Goal: Entertainment & Leisure: Consume media (video, audio)

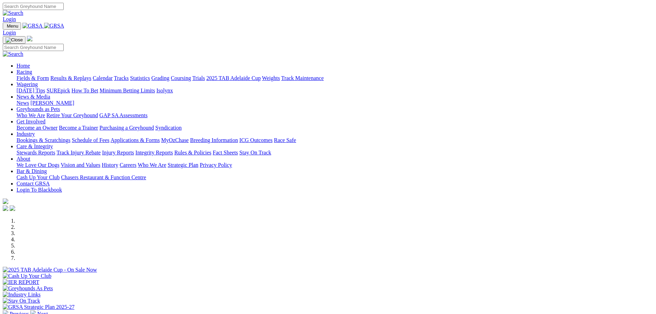
scroll to position [207, 0]
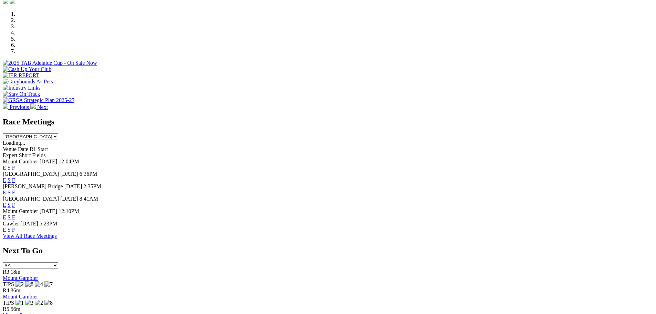
click at [6, 165] on link "E" at bounding box center [4, 168] width 3 height 6
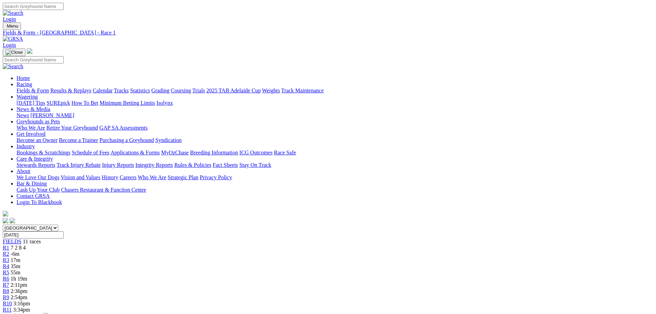
click at [9, 269] on link "R5" at bounding box center [6, 272] width 7 height 6
click at [91, 87] on link "Results & Replays" at bounding box center [70, 90] width 41 height 6
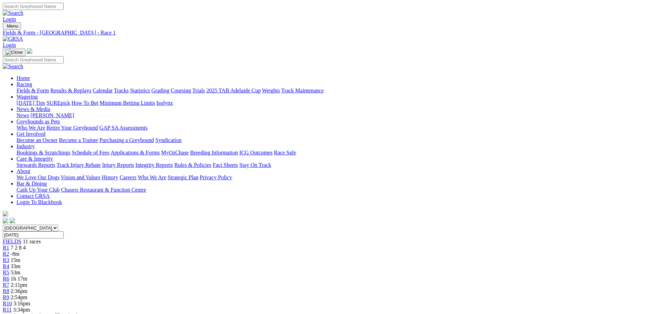
click at [91, 87] on link "Results & Replays" at bounding box center [70, 90] width 41 height 6
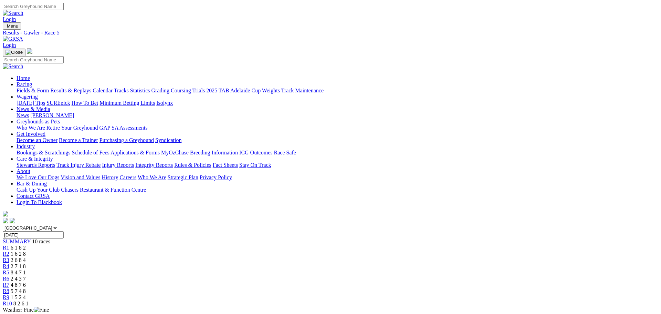
click at [91, 87] on link "Results & Replays" at bounding box center [70, 90] width 41 height 6
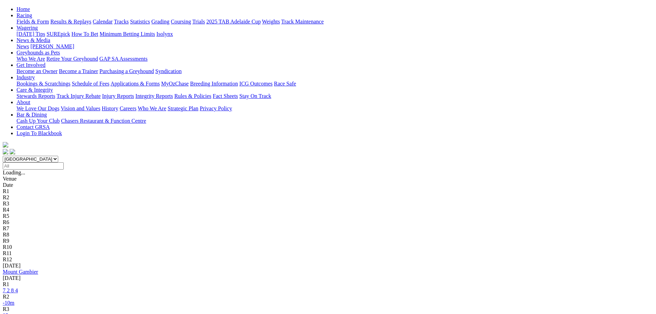
scroll to position [103, 0]
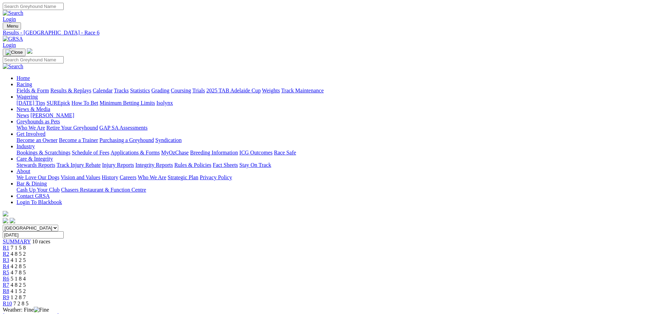
click at [406, 282] on div "R7 4 8 2 5" at bounding box center [328, 285] width 651 height 6
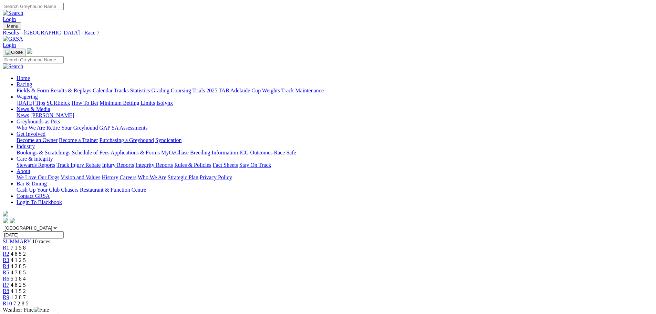
click at [91, 87] on link "Results & Replays" at bounding box center [70, 90] width 41 height 6
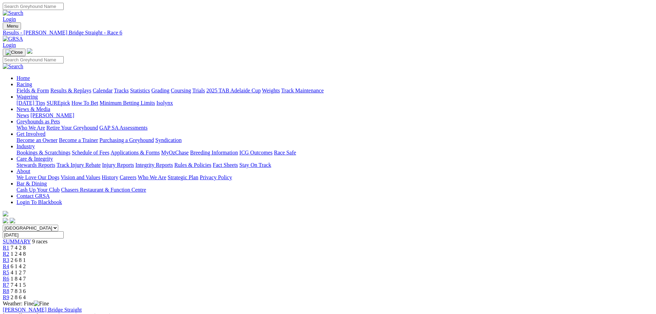
click at [91, 87] on link "Results & Replays" at bounding box center [70, 90] width 41 height 6
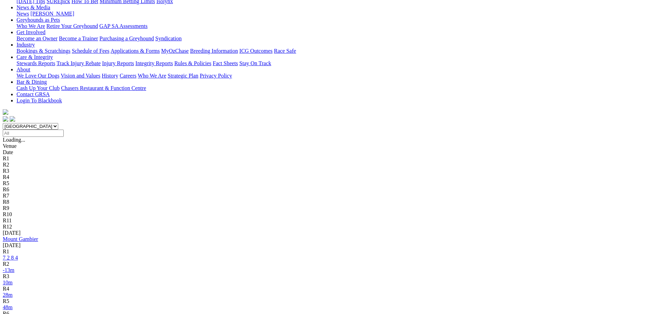
scroll to position [103, 0]
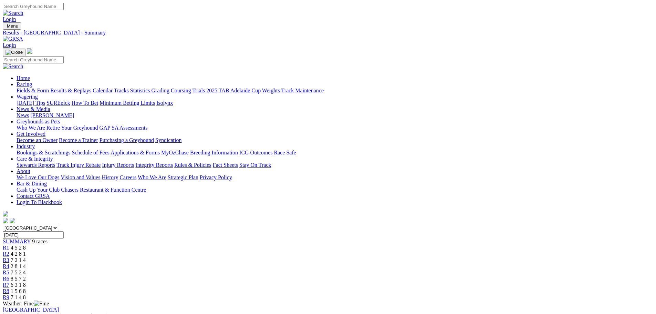
click at [9, 245] on link "R1" at bounding box center [6, 248] width 7 height 6
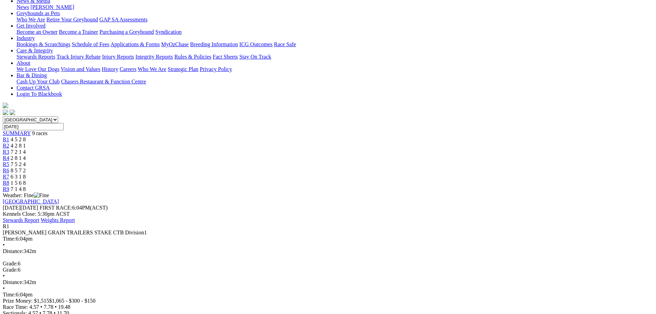
scroll to position [103, 0]
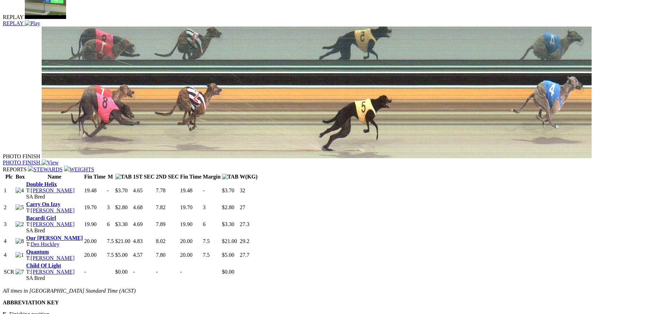
scroll to position [448, 0]
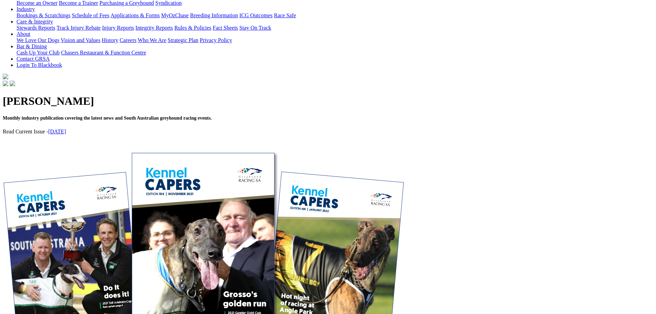
scroll to position [138, 0]
